Goal: Transaction & Acquisition: Purchase product/service

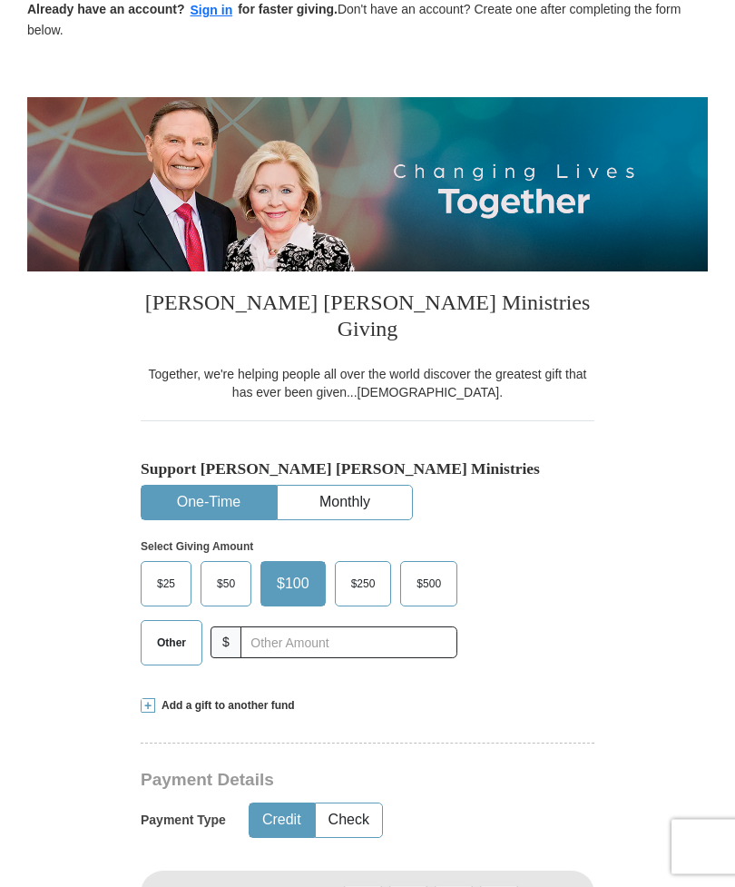
scroll to position [169, 0]
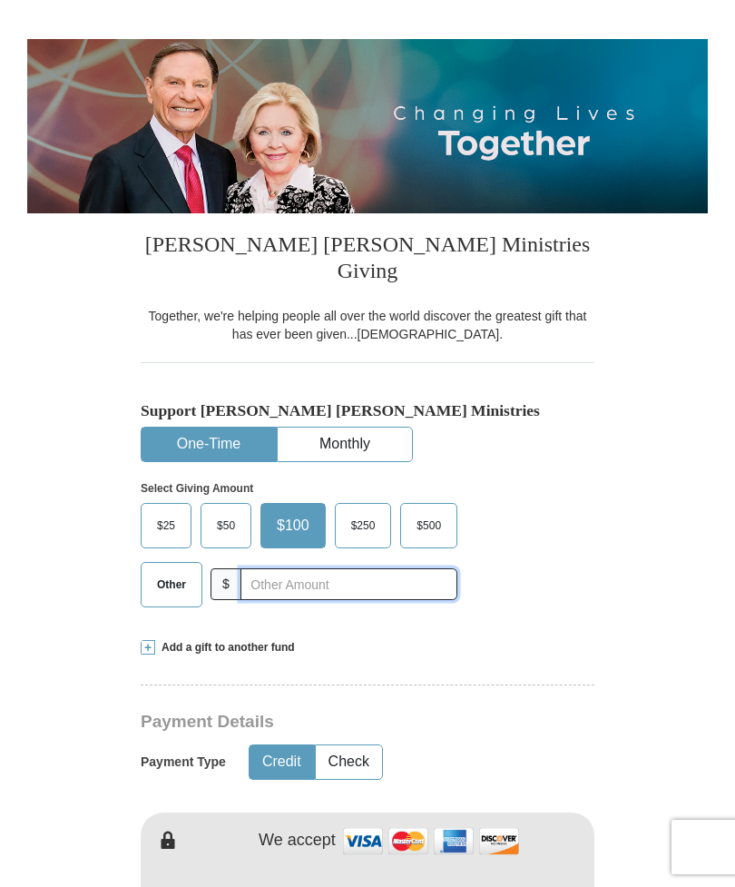
click at [388, 568] on input "text" at bounding box center [348, 584] width 217 height 32
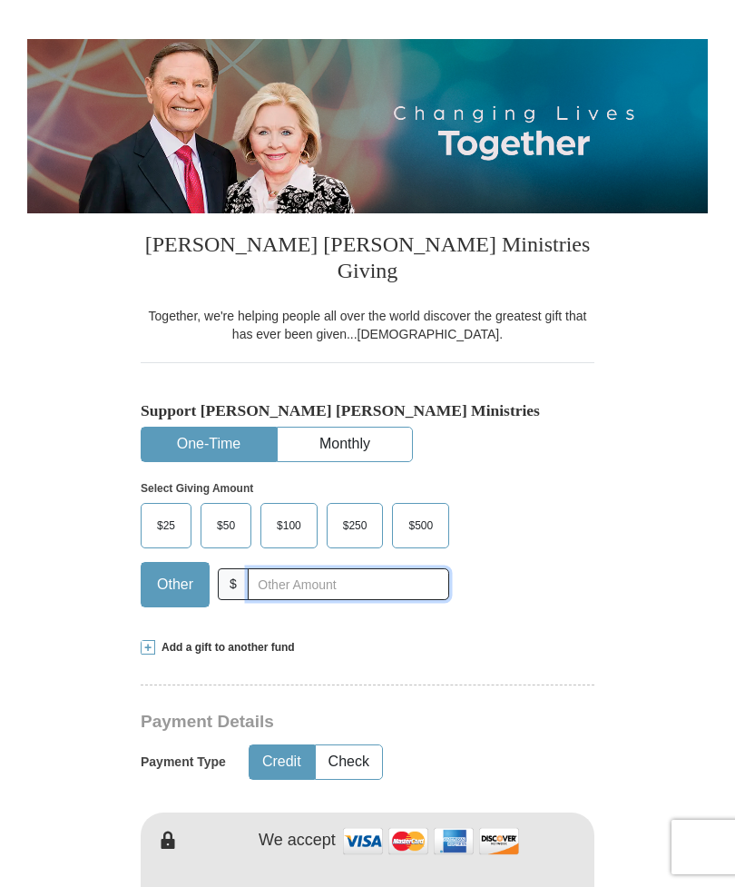
click at [386, 568] on input "text" at bounding box center [348, 584] width 201 height 32
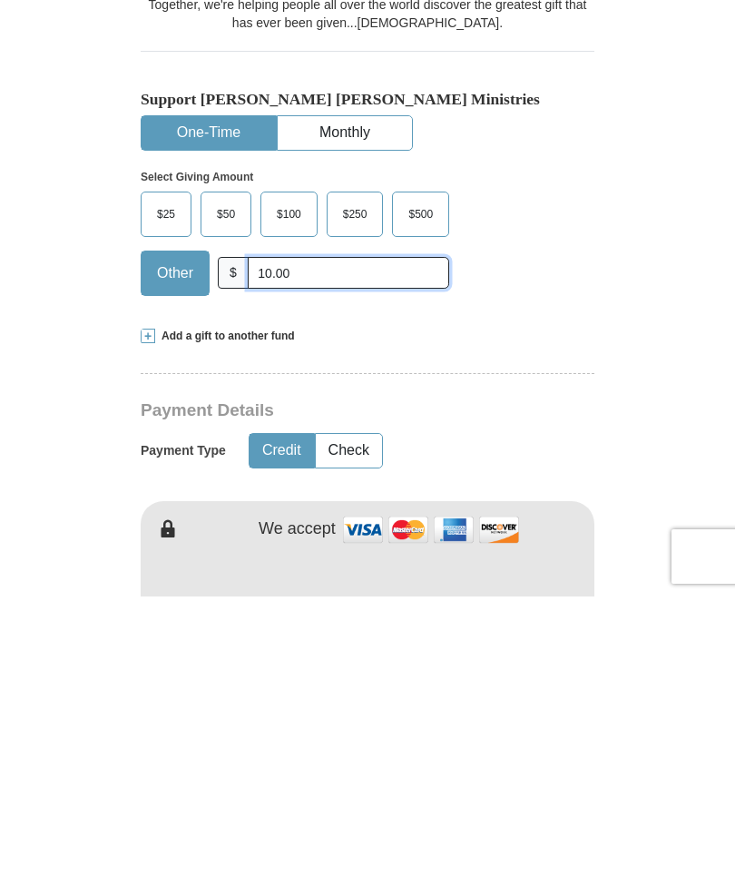
scroll to position [200, 0]
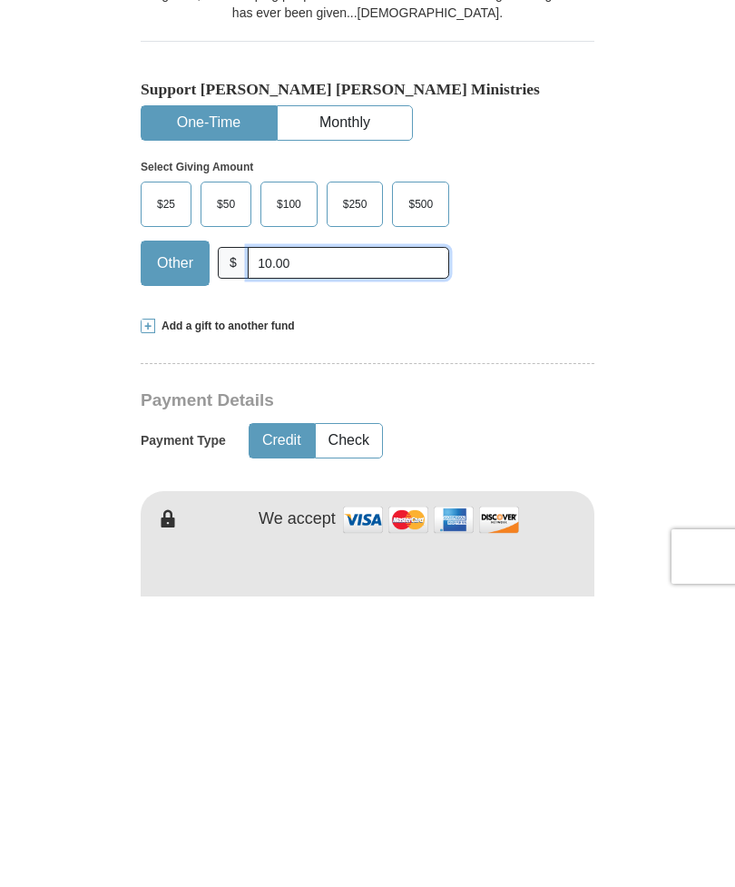
type input "10.00"
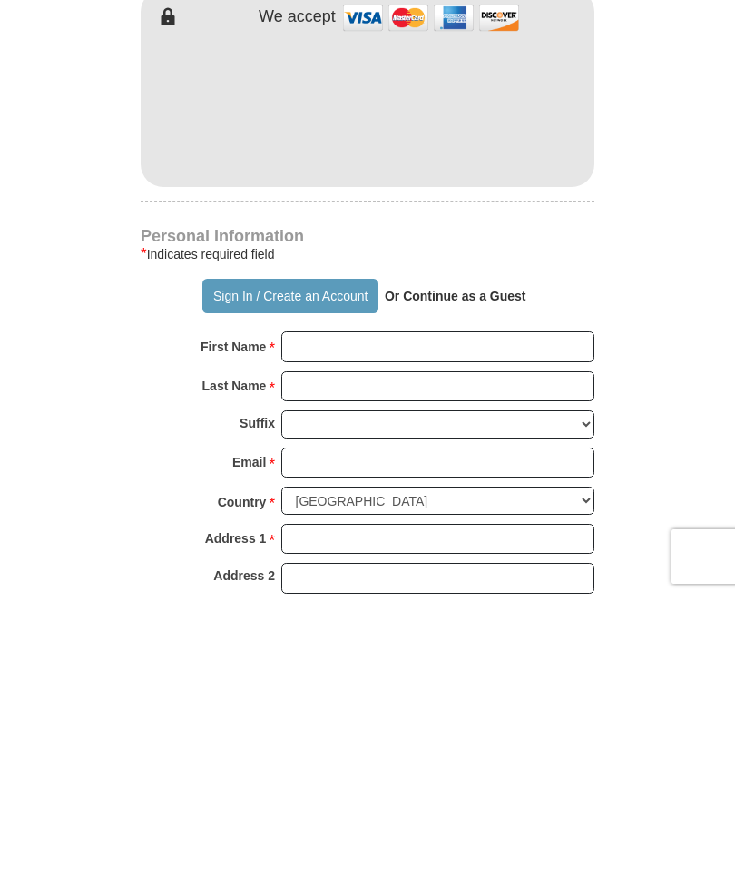
scroll to position [993, 0]
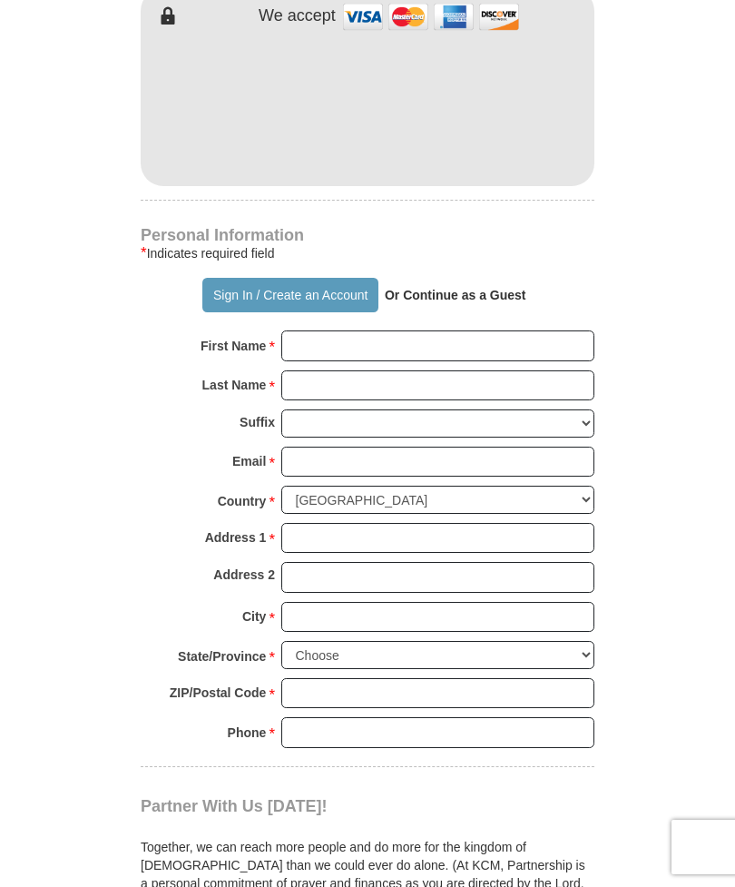
click at [289, 278] on button "Sign In / Create an Account" at bounding box center [289, 295] width 175 height 34
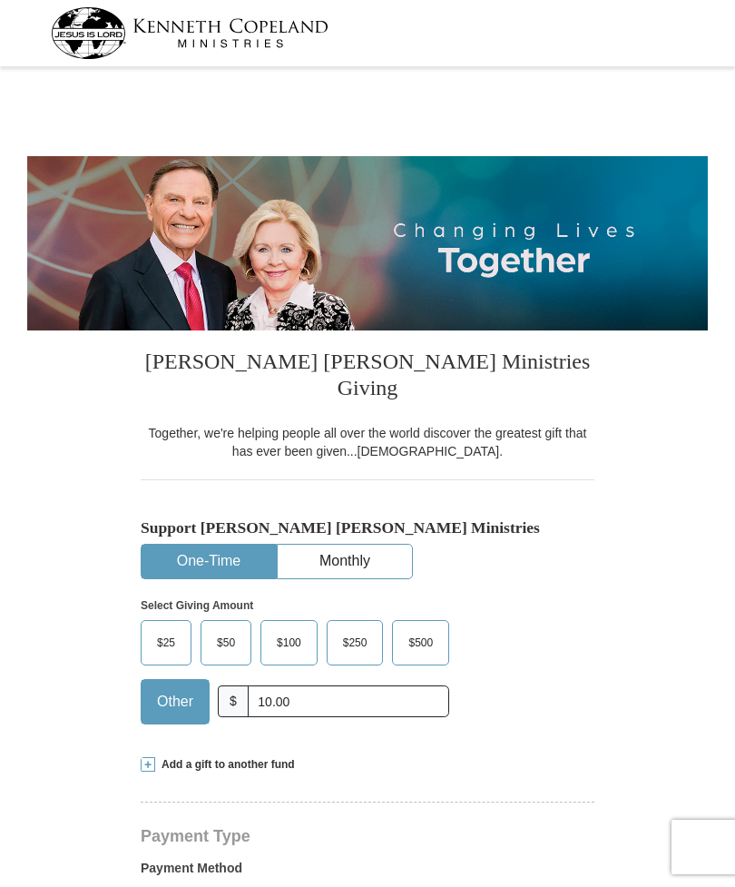
select select "MT"
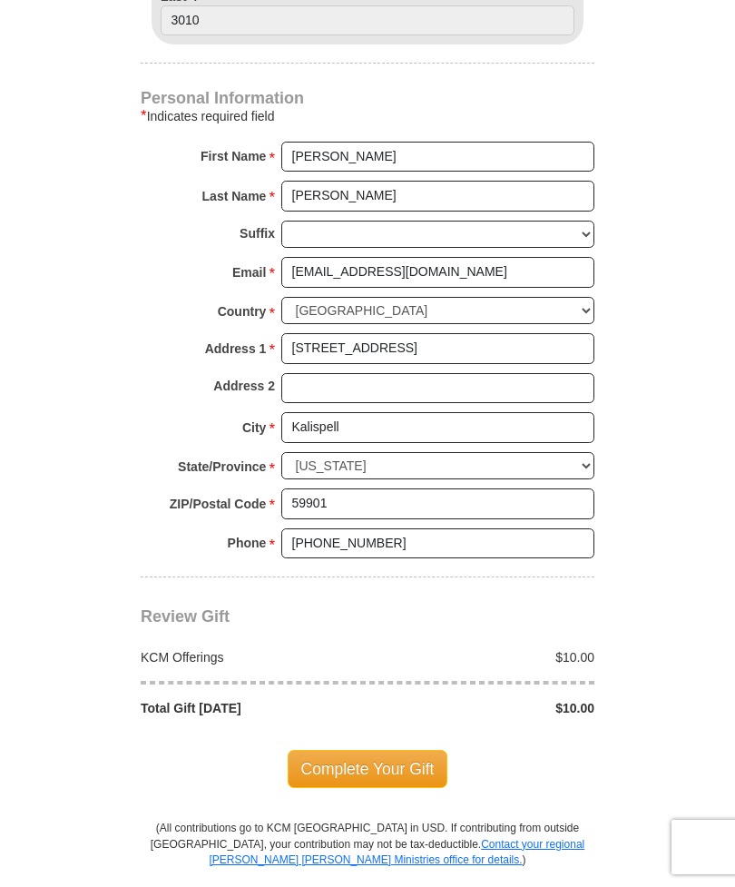
scroll to position [1085, 0]
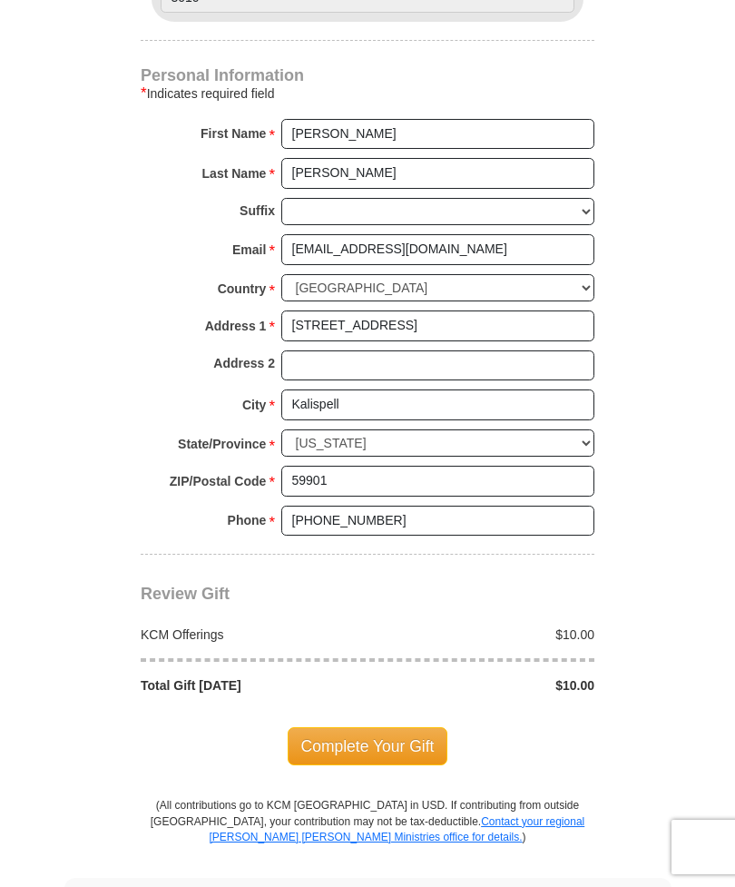
click at [403, 727] on span "Complete Your Gift" at bounding box center [368, 746] width 161 height 38
